Goal: Information Seeking & Learning: Understand process/instructions

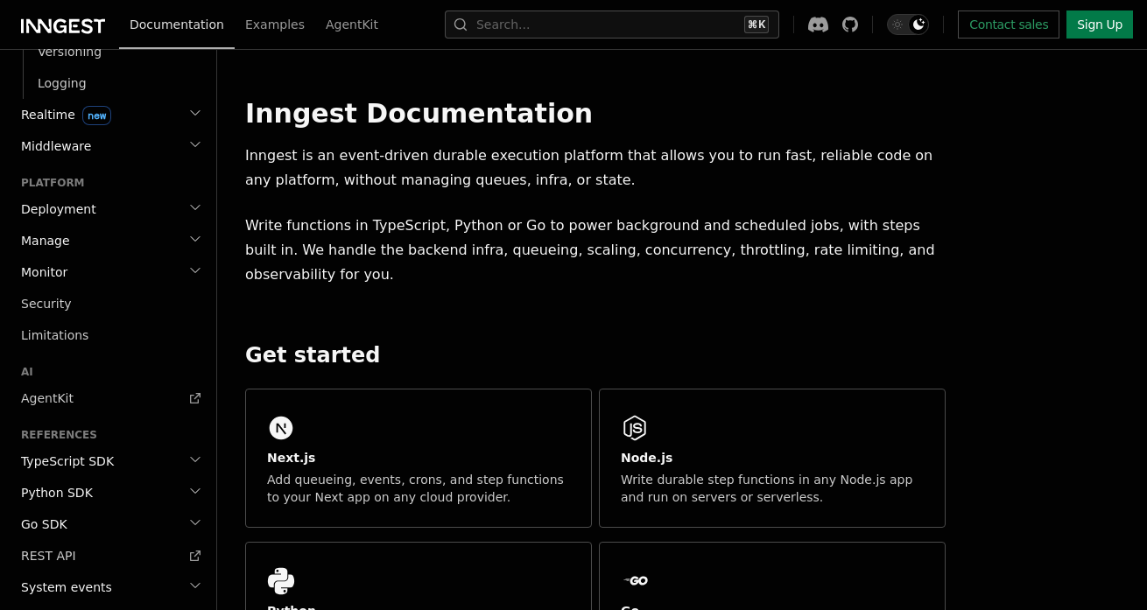
scroll to position [720, 0]
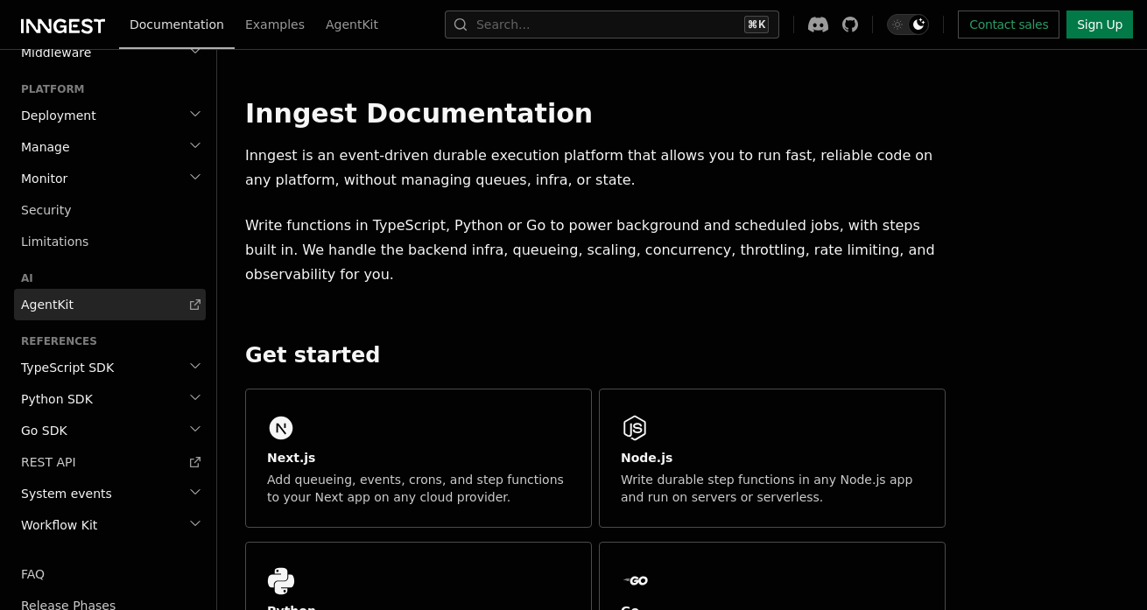
click at [116, 313] on link "AgentKit" at bounding box center [110, 305] width 192 height 32
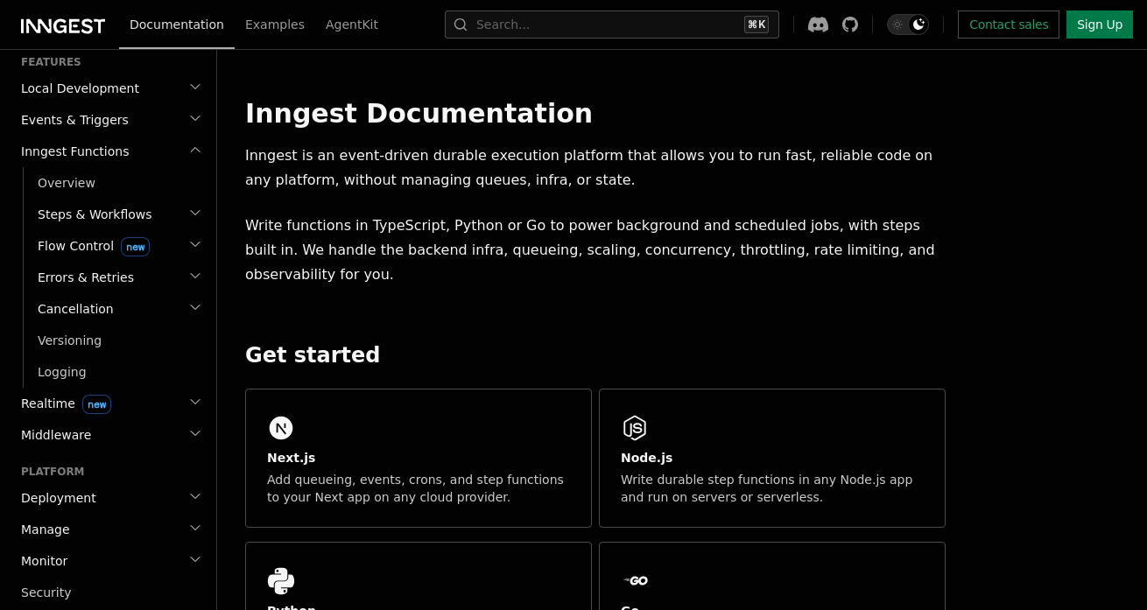
scroll to position [332, 0]
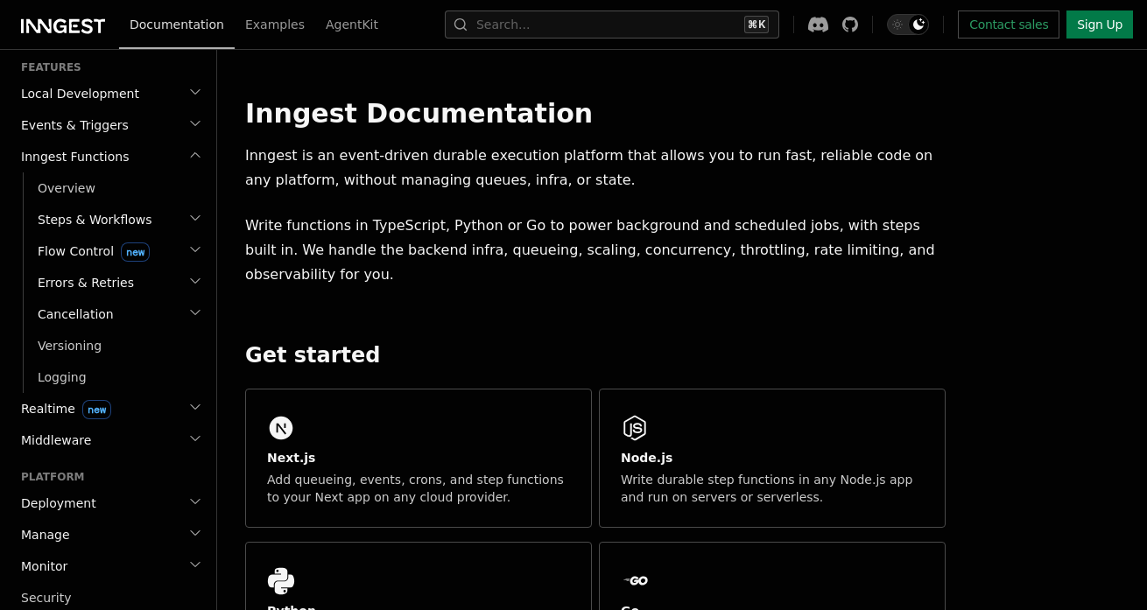
click at [188, 221] on icon "button" at bounding box center [195, 218] width 14 height 14
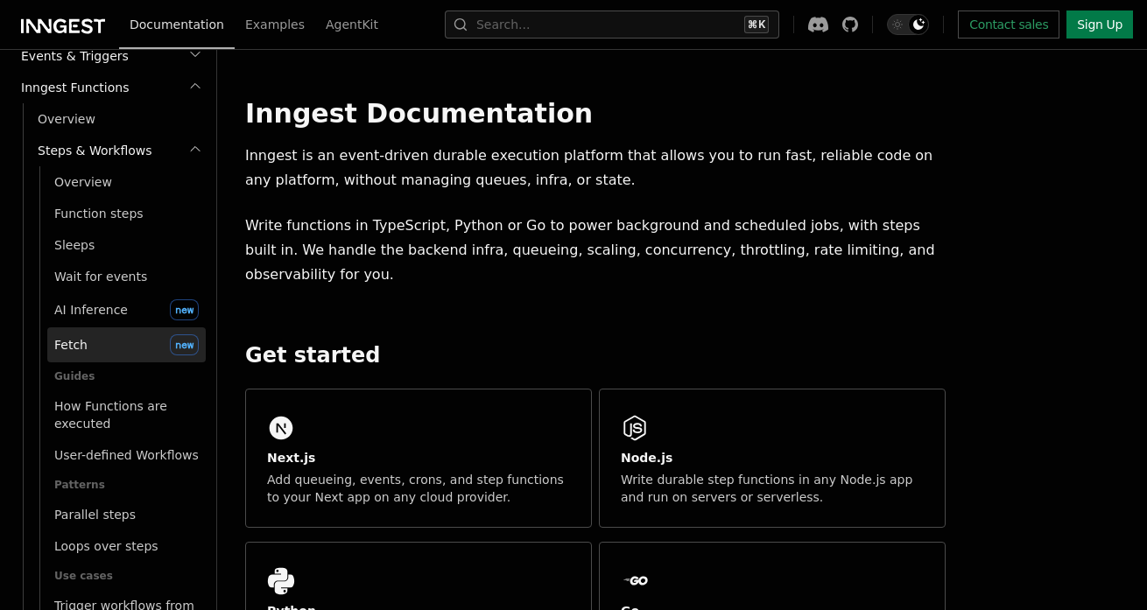
scroll to position [392, 0]
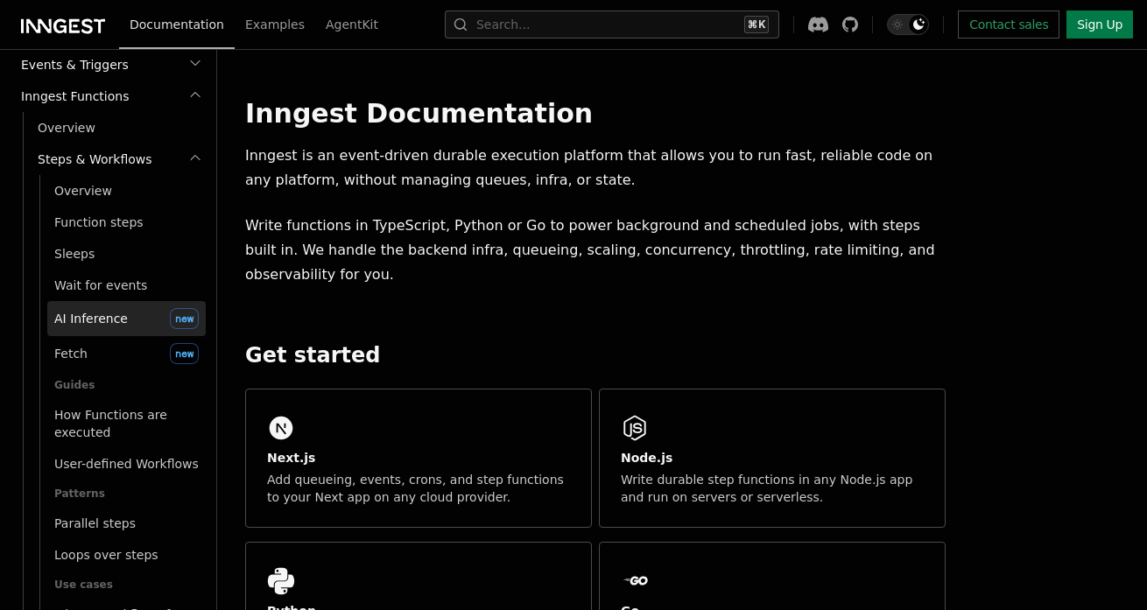
click at [120, 325] on span "AI Inference" at bounding box center [91, 319] width 74 height 14
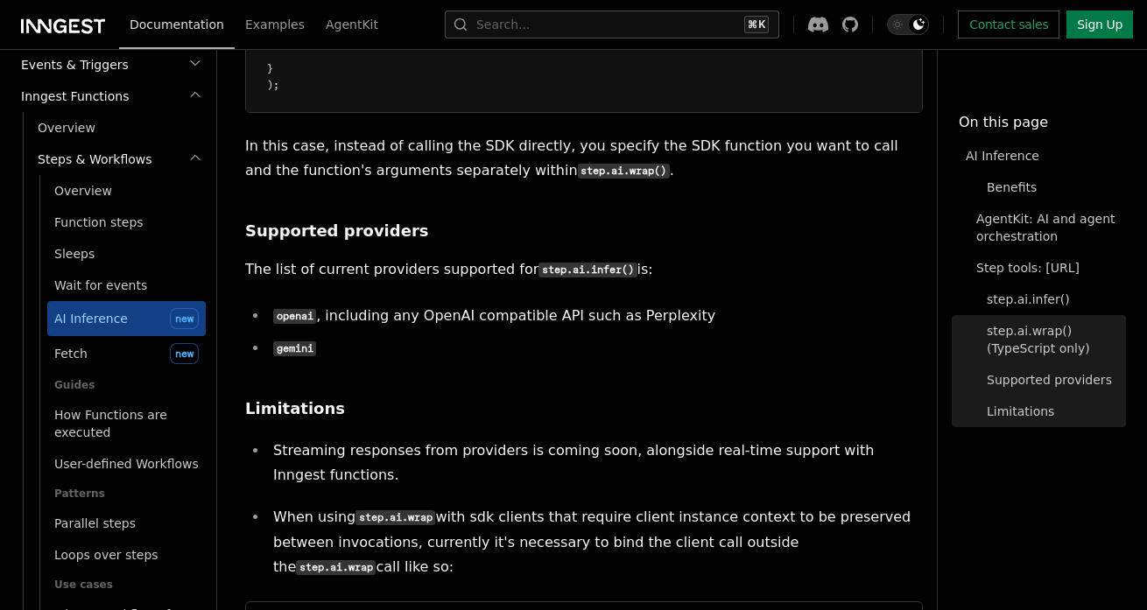
scroll to position [3180, 0]
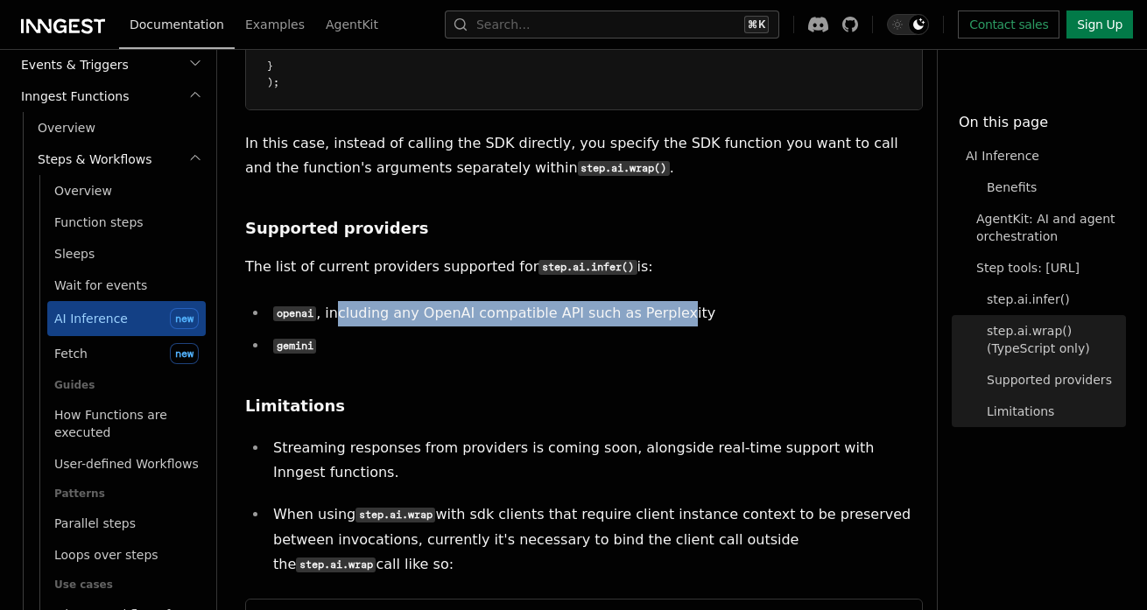
drag, startPoint x: 336, startPoint y: 244, endPoint x: 666, endPoint y: 244, distance: 330.0
click at [665, 301] on li "openai , including any OpenAI compatible API such as Perplexity" at bounding box center [595, 313] width 655 height 25
click at [666, 301] on li "openai , including any OpenAI compatible API such as Perplexity" at bounding box center [595, 313] width 655 height 25
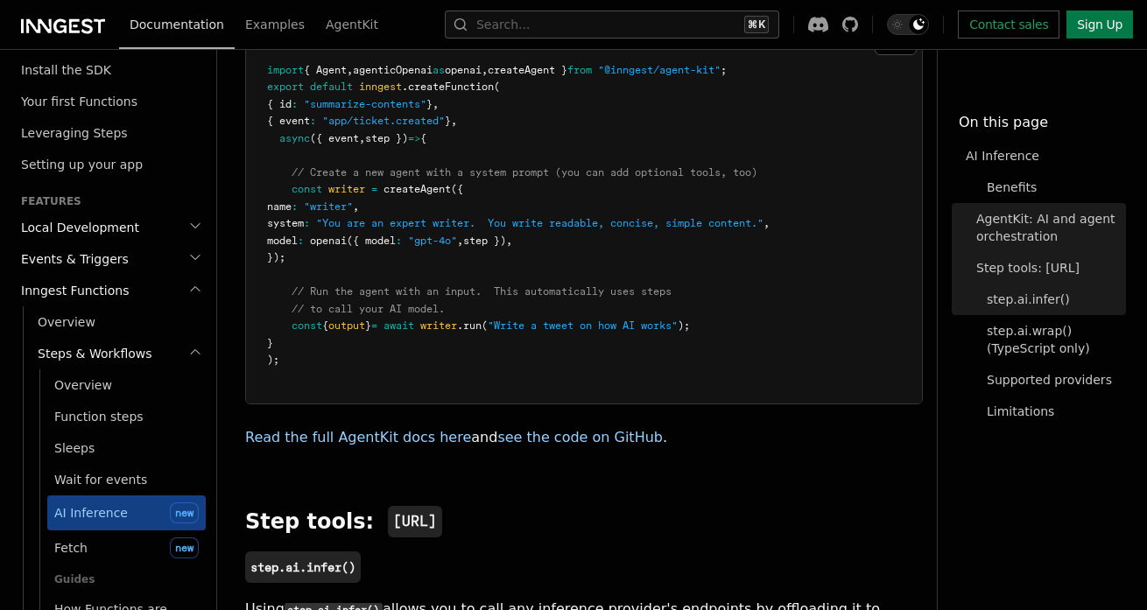
scroll to position [1236, 0]
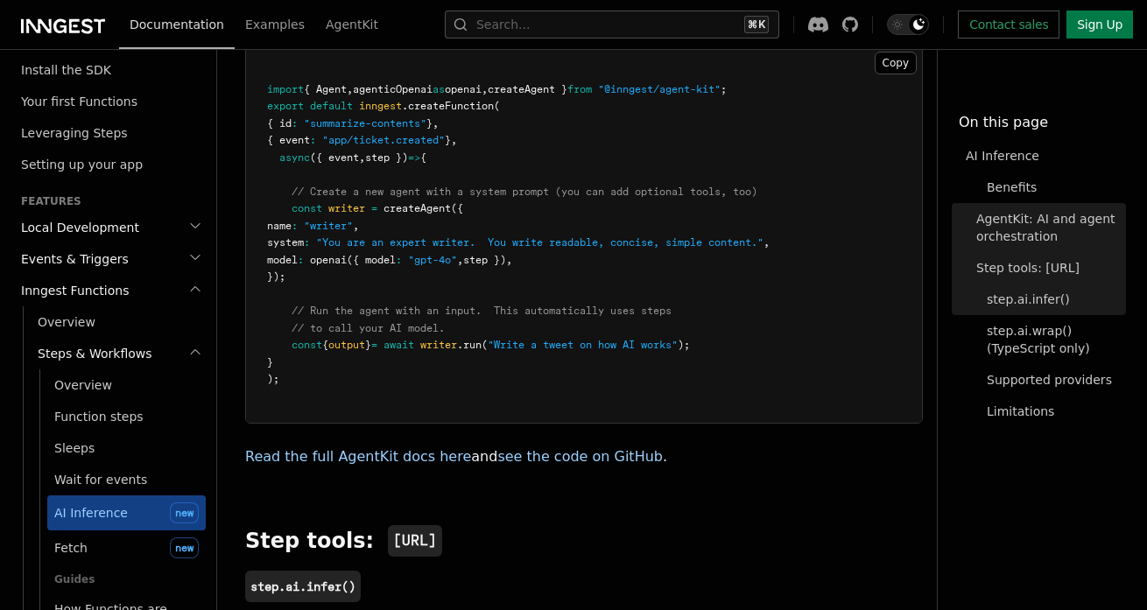
drag, startPoint x: 342, startPoint y: 255, endPoint x: 293, endPoint y: 194, distance: 77.8
click at [293, 193] on pre "import { Agent , agenticOpenai as openai , createAgent } from "@inngest/agent-k…" at bounding box center [584, 234] width 676 height 376
copy code "const writer = createAgent ({ name : "writer" , system : "You are an expert wri…"
click at [733, 145] on pre "import { Agent , agenticOpenai as openai , createAgent } from "@inngest/agent-k…" at bounding box center [584, 234] width 676 height 376
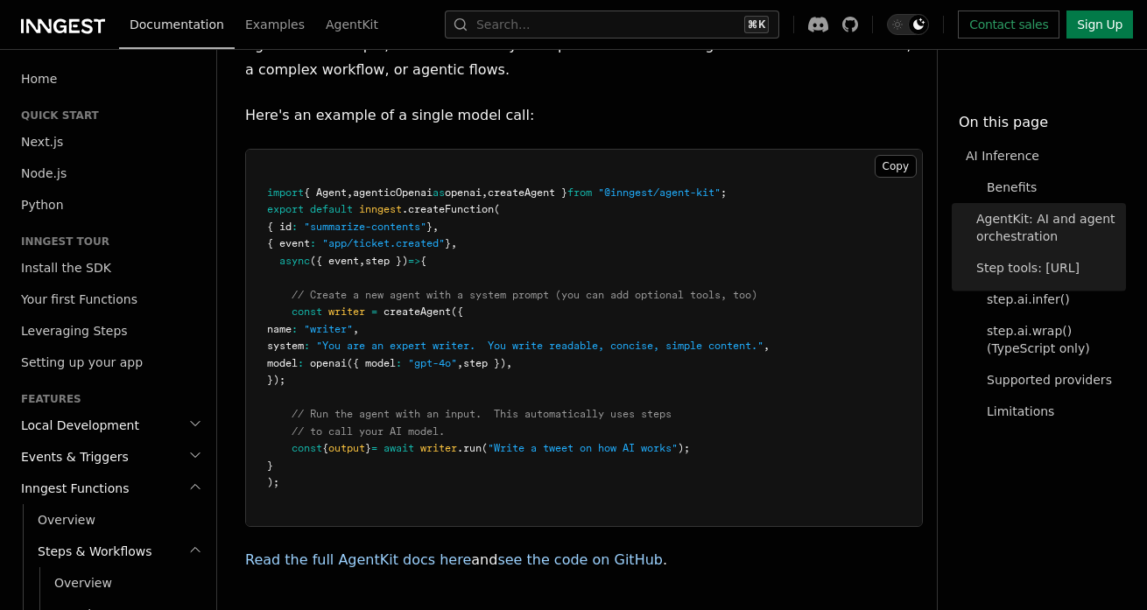
scroll to position [1132, 0]
click at [678, 444] on pre "import { Agent , agenticOpenai as openai , createAgent } from "@inngest/agent-k…" at bounding box center [584, 339] width 676 height 376
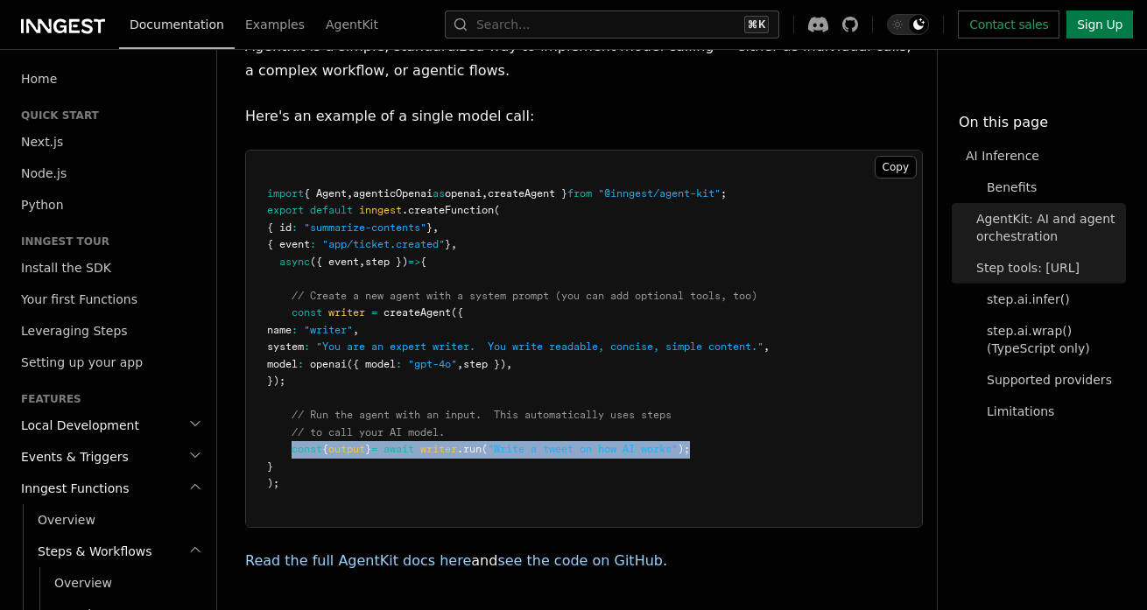
drag, startPoint x: 757, startPoint y: 435, endPoint x: 290, endPoint y: 429, distance: 467.5
click at [290, 429] on pre "import { Agent , agenticOpenai as openai , createAgent } from "@inngest/agent-k…" at bounding box center [584, 339] width 676 height 376
copy span "const { output } = await writer .run ( "Write a tweet on how AI works" );"
